Goal: Task Accomplishment & Management: Manage account settings

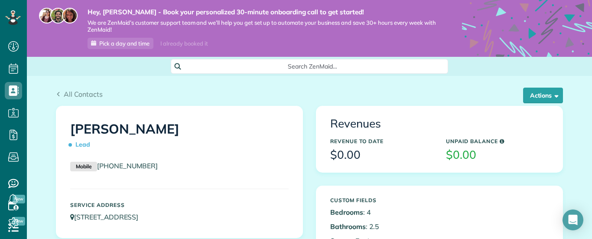
scroll to position [286, 0]
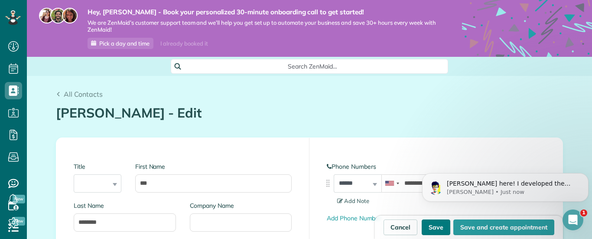
click at [437, 226] on button "Save" at bounding box center [436, 227] width 29 height 16
type input "**********"
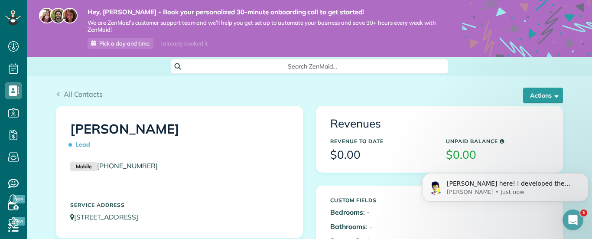
click at [571, 219] on icon "Open Intercom Messenger" at bounding box center [573, 220] width 14 height 14
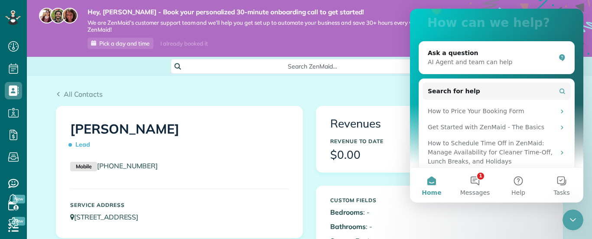
scroll to position [88, 0]
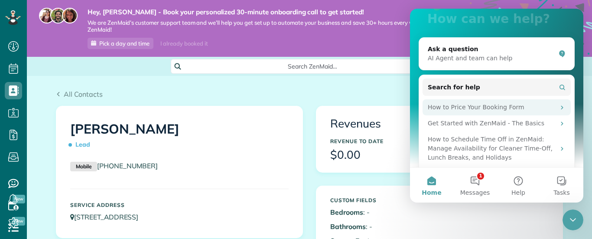
click at [547, 103] on div "How to Price Your Booking Form" at bounding box center [491, 107] width 127 height 9
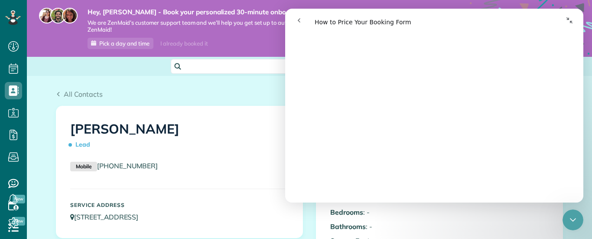
scroll to position [991, 0]
click at [569, 22] on icon "Collapse window" at bounding box center [569, 20] width 7 height 7
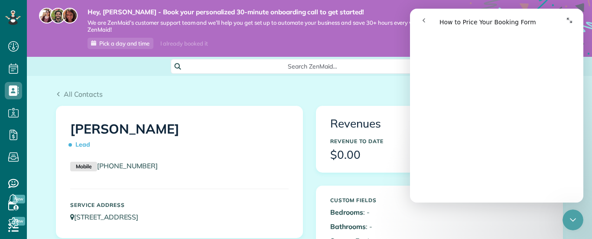
scroll to position [989, 0]
click at [426, 18] on icon "go back" at bounding box center [424, 20] width 7 height 7
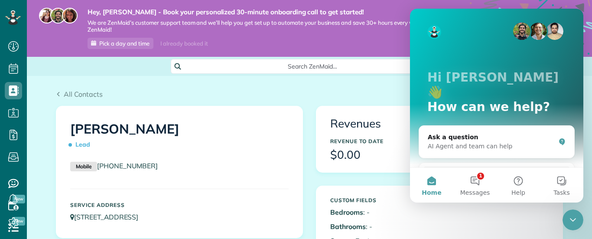
click at [366, 65] on span "Search ZenMaid…" at bounding box center [313, 66] width 264 height 9
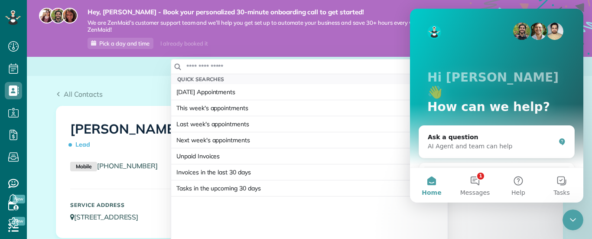
click at [128, 86] on html "Dashboard Scheduling Calendar View List View Dispatch View - Weekly scheduling …" at bounding box center [296, 119] width 592 height 239
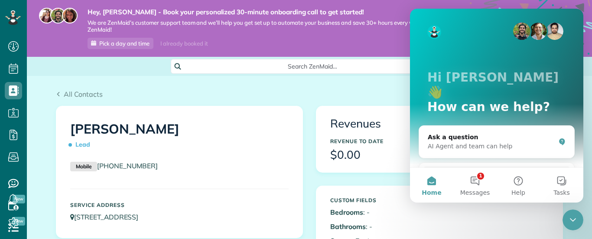
click at [292, 95] on div "All Contacts" at bounding box center [309, 94] width 507 height 10
click at [575, 216] on icon "Close Intercom Messenger" at bounding box center [573, 220] width 10 height 10
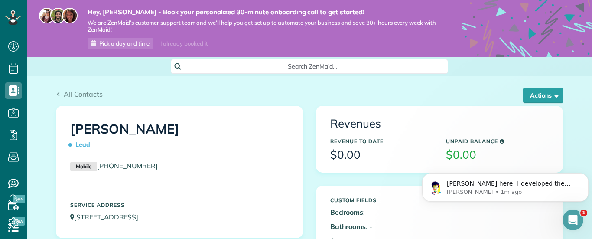
scroll to position [0, 0]
